Goal: Navigation & Orientation: Find specific page/section

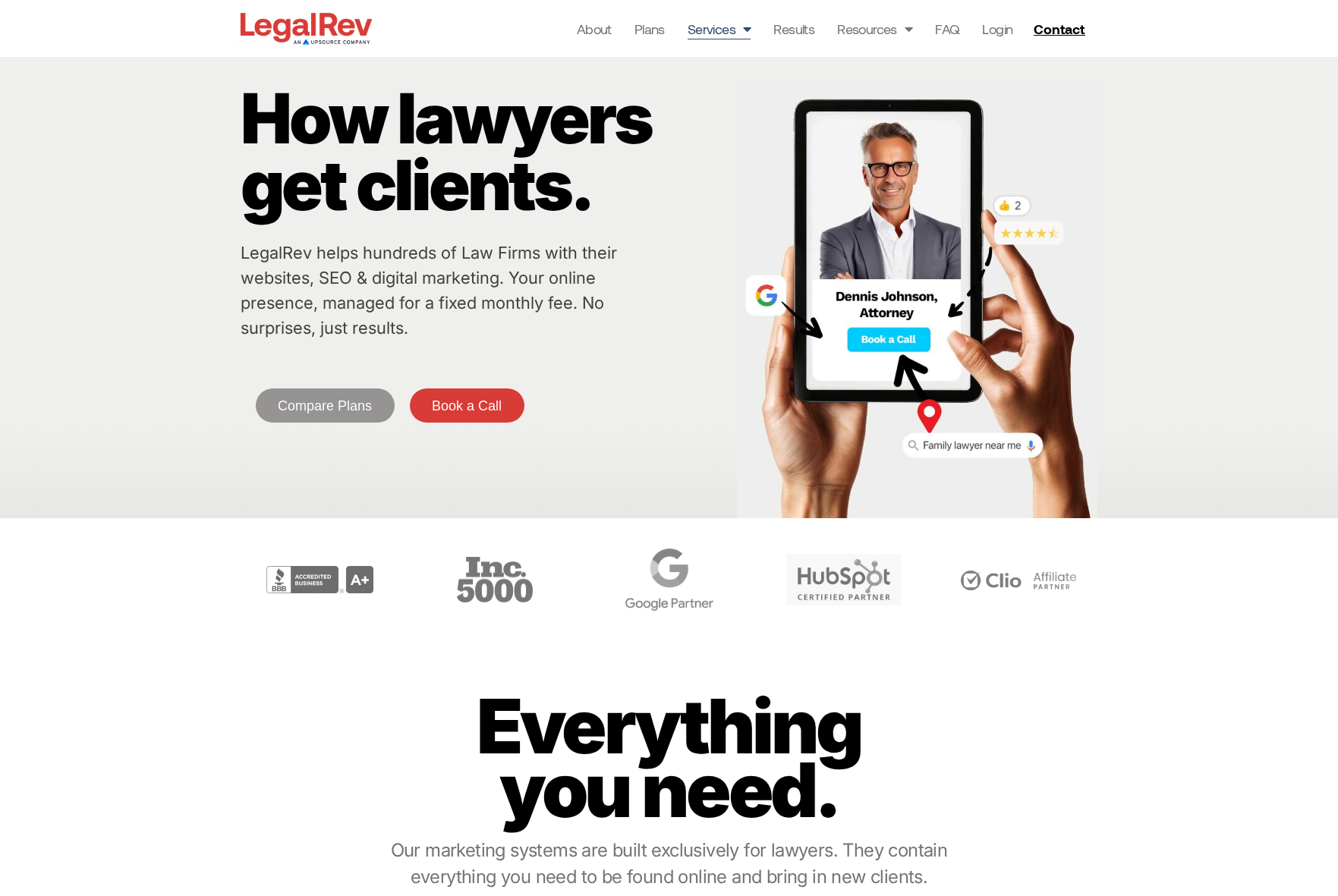
click at [744, 30] on span "Menu" at bounding box center [743, 29] width 15 height 29
